Goal: Find specific page/section: Find specific page/section

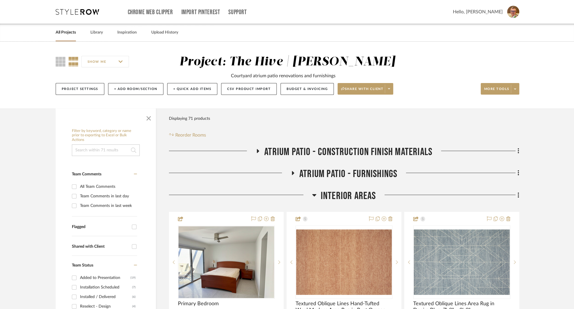
click at [61, 34] on link "All Projects" at bounding box center [66, 33] width 20 height 8
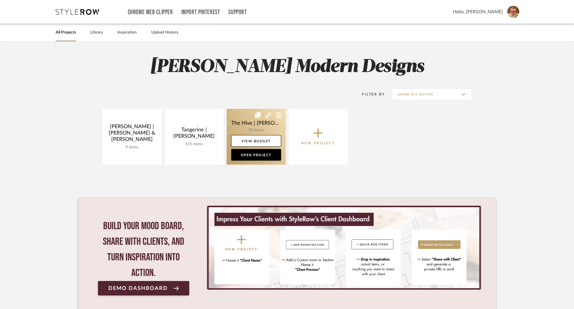
click at [238, 120] on link at bounding box center [255, 137] width 59 height 56
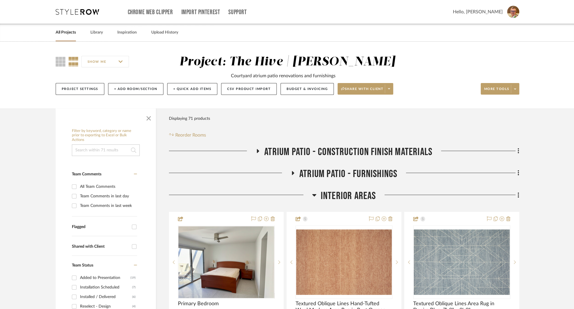
click at [65, 33] on link "All Projects" at bounding box center [66, 33] width 20 height 8
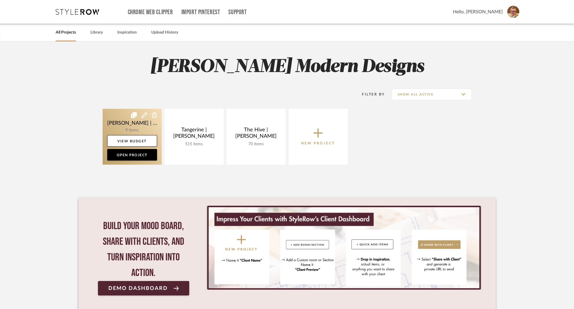
click at [113, 118] on link at bounding box center [132, 137] width 59 height 56
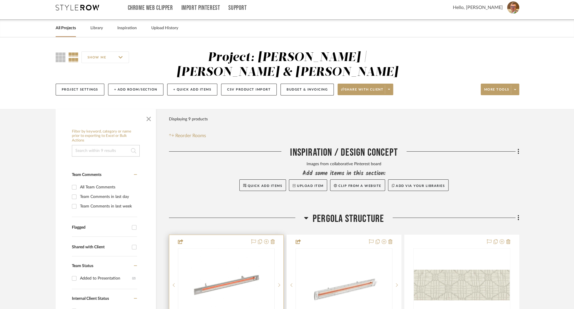
scroll to position [7, 0]
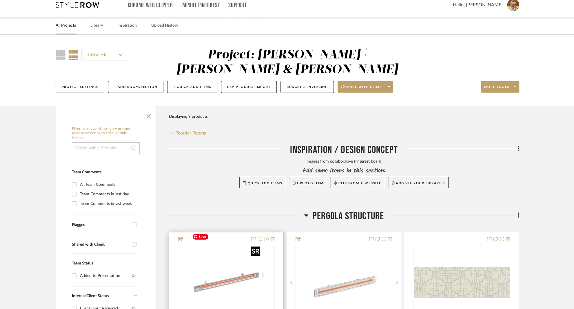
click at [213, 246] on div at bounding box center [226, 283] width 97 height 74
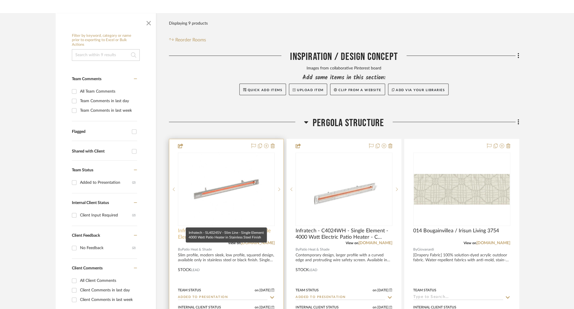
click at [211, 228] on span "Infratech - SL4024SV - Slim Line - Single Element 4000 Watt Patio Heater in Sta…" at bounding box center [226, 234] width 97 height 13
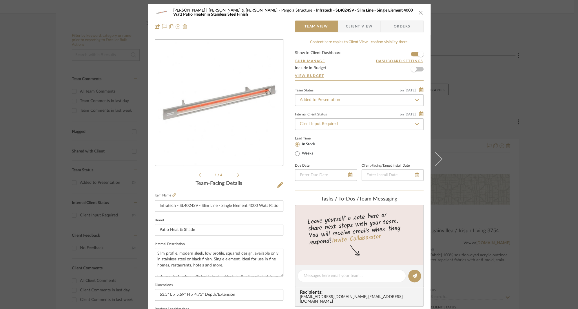
scroll to position [94, 0]
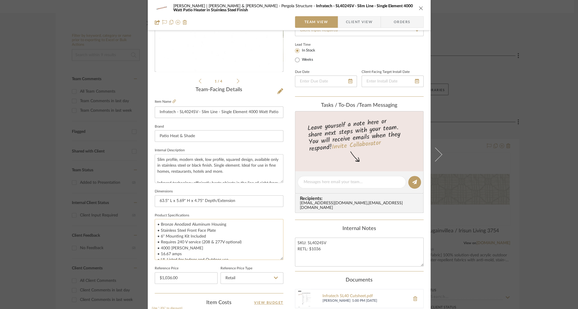
drag, startPoint x: 278, startPoint y: 246, endPoint x: 280, endPoint y: 258, distance: 12.7
click at [280, 258] on textarea "• Bronze Anodized Aluminum Housing • Stainless Steel Front Face Plate • 6" Moun…" at bounding box center [219, 239] width 129 height 41
click at [186, 170] on textarea "Slim profile, modern sleek, low profile, squared design, available only in stai…" at bounding box center [219, 168] width 129 height 29
click at [418, 8] on icon "close" at bounding box center [420, 8] width 5 height 5
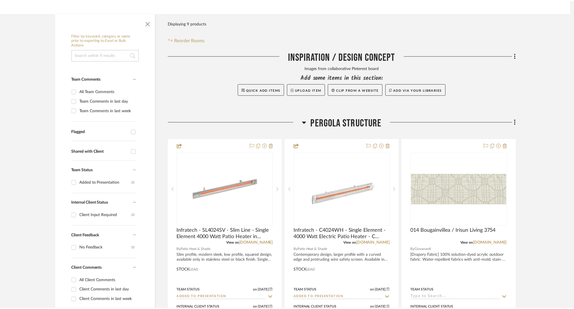
scroll to position [100, 0]
